Goal: Task Accomplishment & Management: Manage account settings

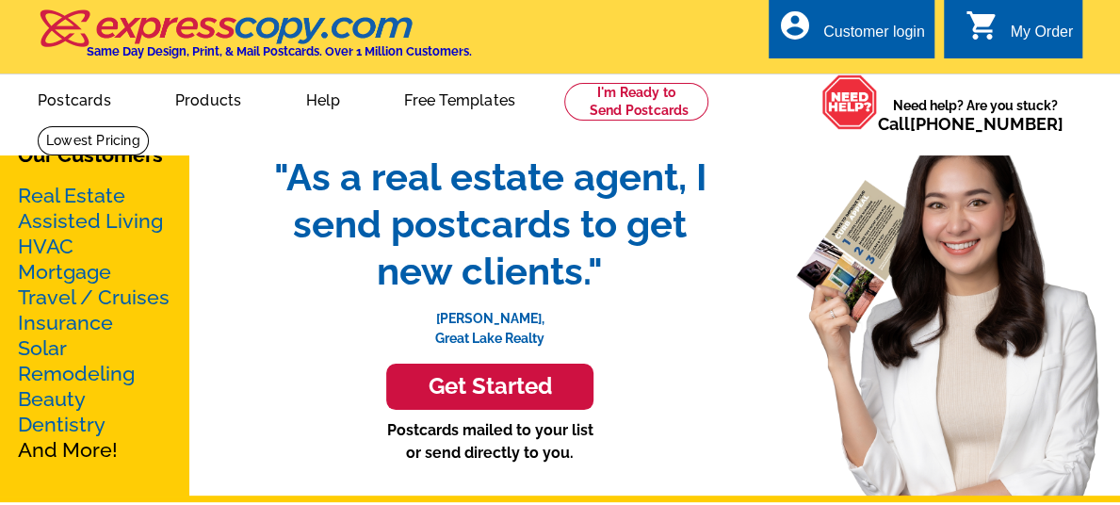
click at [850, 29] on div "Customer login" at bounding box center [874, 37] width 102 height 26
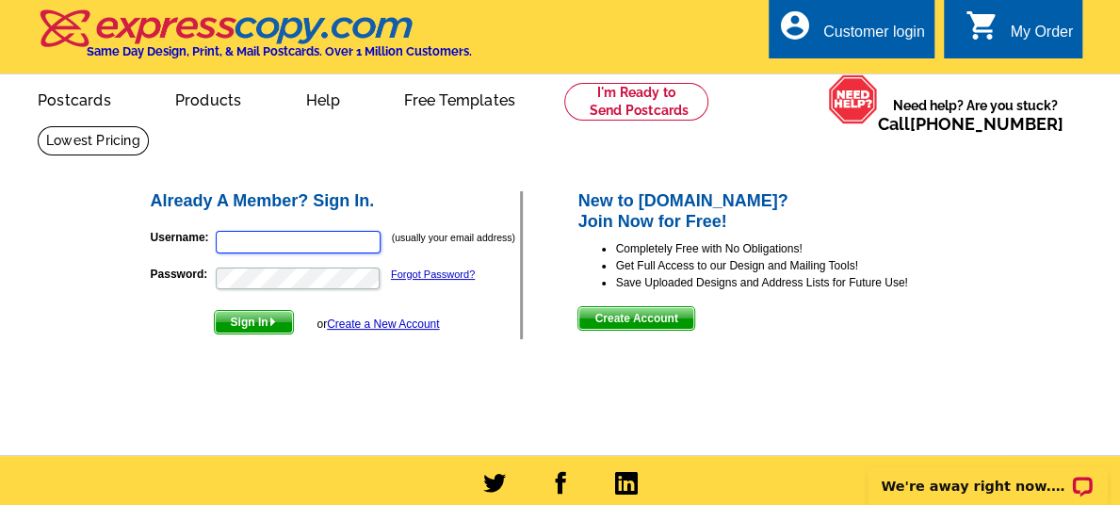
click at [239, 237] on input "Username:" at bounding box center [298, 242] width 165 height 23
type input "[EMAIL_ADDRESS][DOMAIN_NAME]"
click at [262, 320] on span "Sign In" at bounding box center [254, 322] width 78 height 23
